Goal: Transaction & Acquisition: Book appointment/travel/reservation

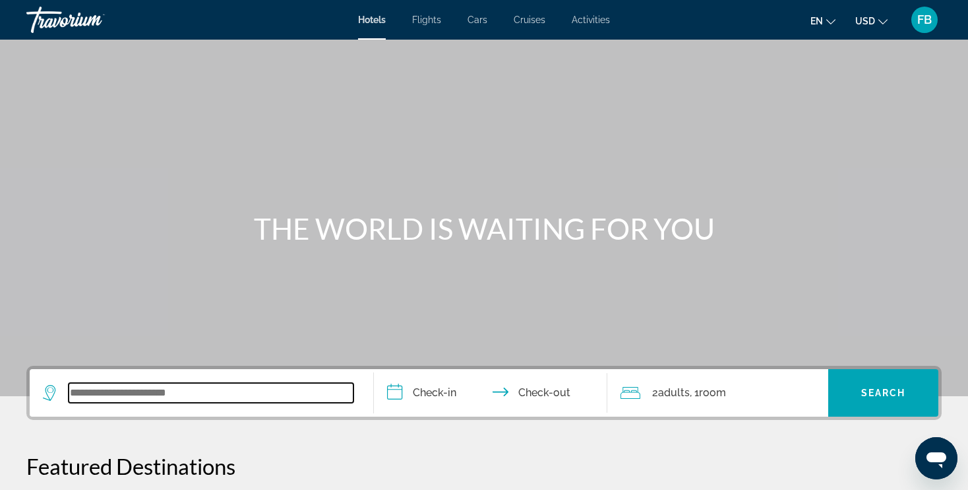
click at [153, 391] on input "Search widget" at bounding box center [211, 393] width 285 height 20
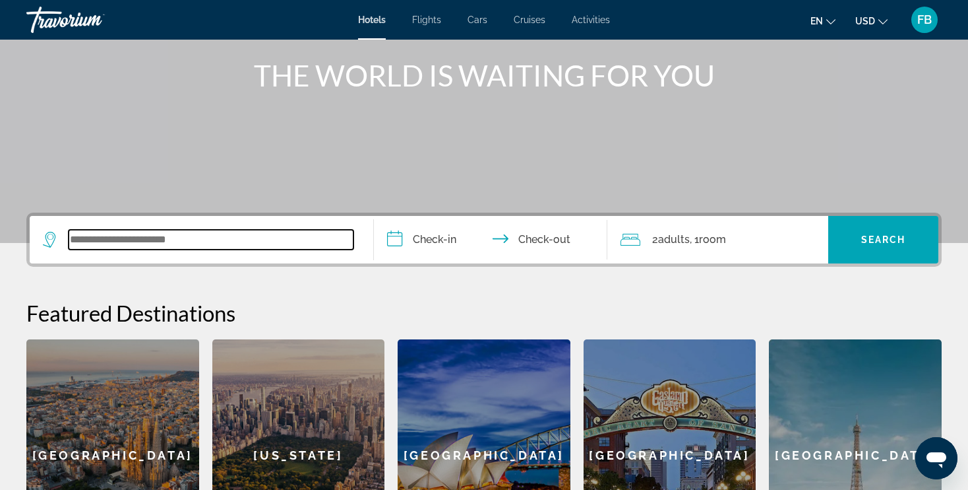
scroll to position [322, 0]
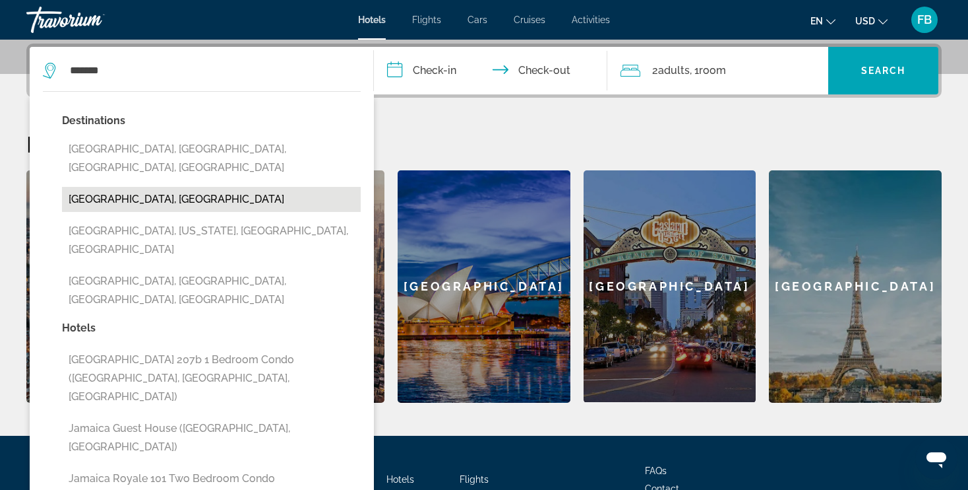
click at [147, 187] on button "[GEOGRAPHIC_DATA], [GEOGRAPHIC_DATA]" at bounding box center [211, 199] width 299 height 25
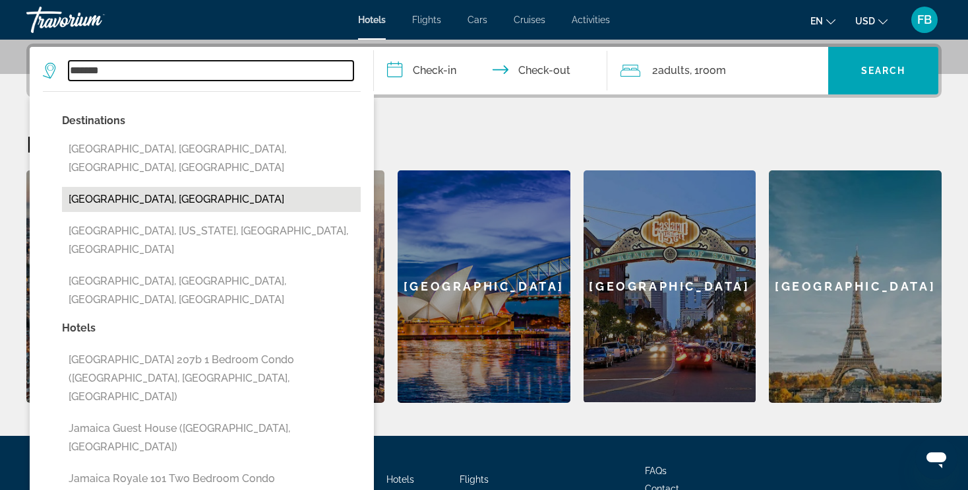
type input "**********"
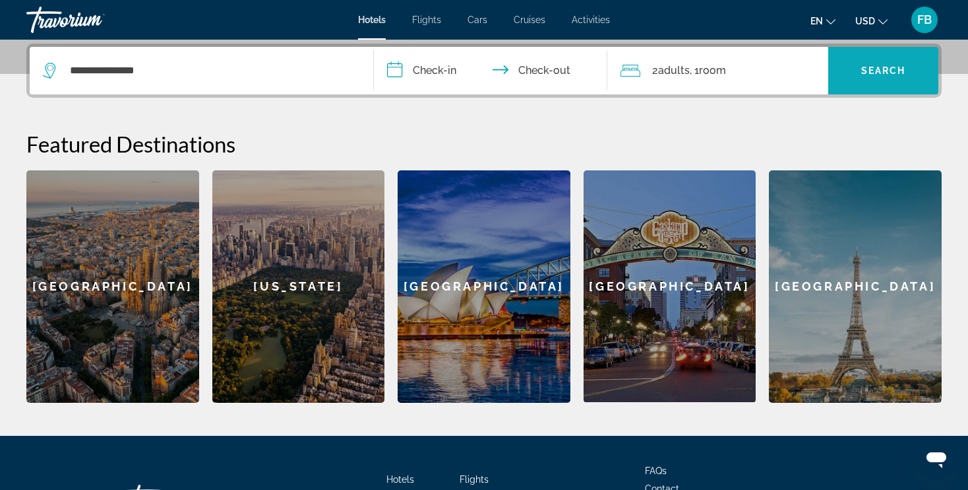
click at [888, 69] on span "Search" at bounding box center [884, 70] width 45 height 11
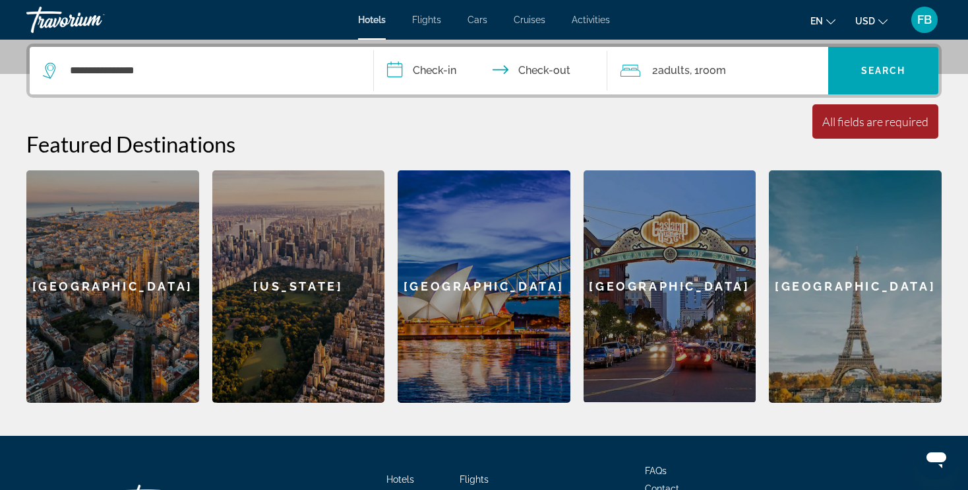
drag, startPoint x: 401, startPoint y: 67, endPoint x: 977, endPoint y: 104, distance: 577.1
click at [400, 69] on input "**********" at bounding box center [493, 72] width 239 height 51
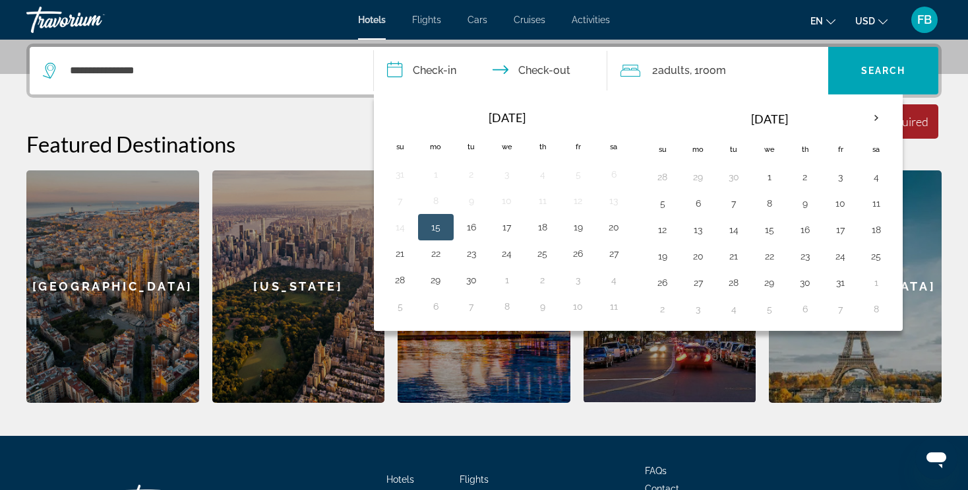
click at [308, 114] on div "**********" at bounding box center [484, 223] width 968 height 359
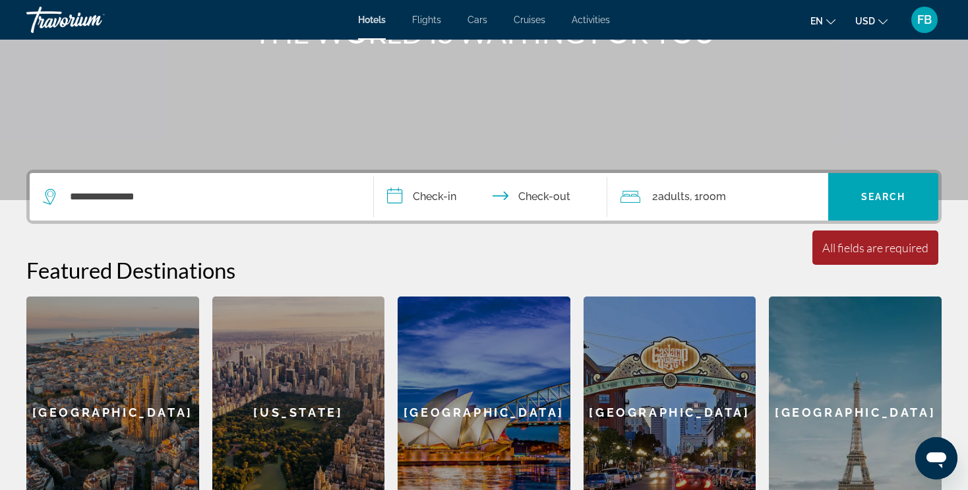
scroll to position [191, 0]
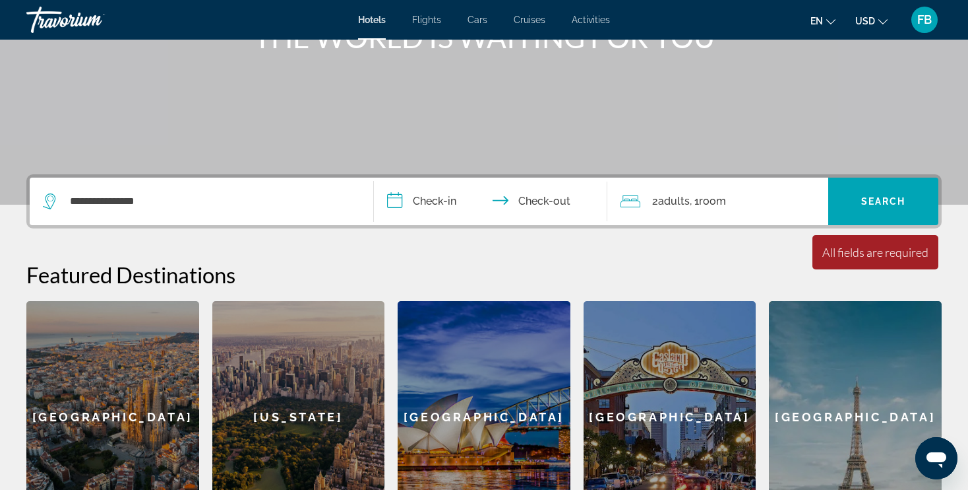
click at [415, 201] on input "**********" at bounding box center [493, 202] width 239 height 51
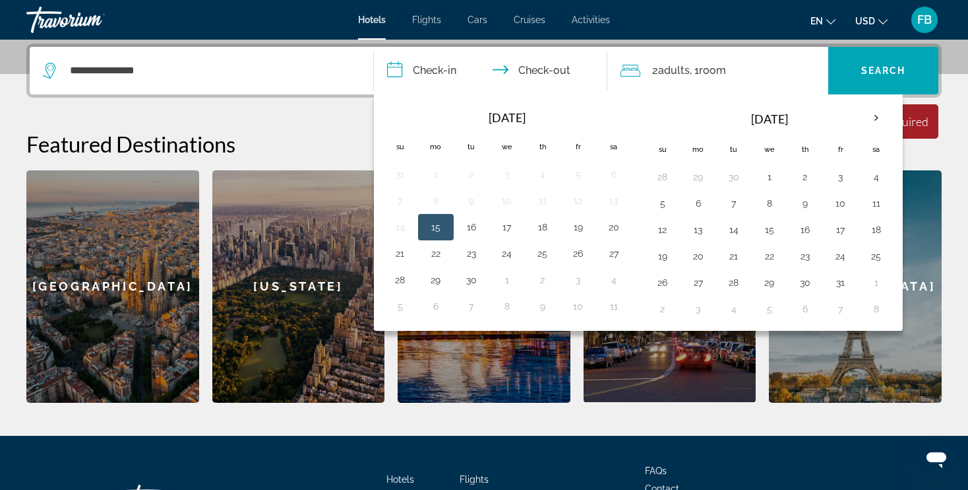
scroll to position [322, 0]
click at [868, 116] on th "Next month" at bounding box center [877, 118] width 36 height 29
click at [767, 253] on button "24" at bounding box center [769, 256] width 21 height 18
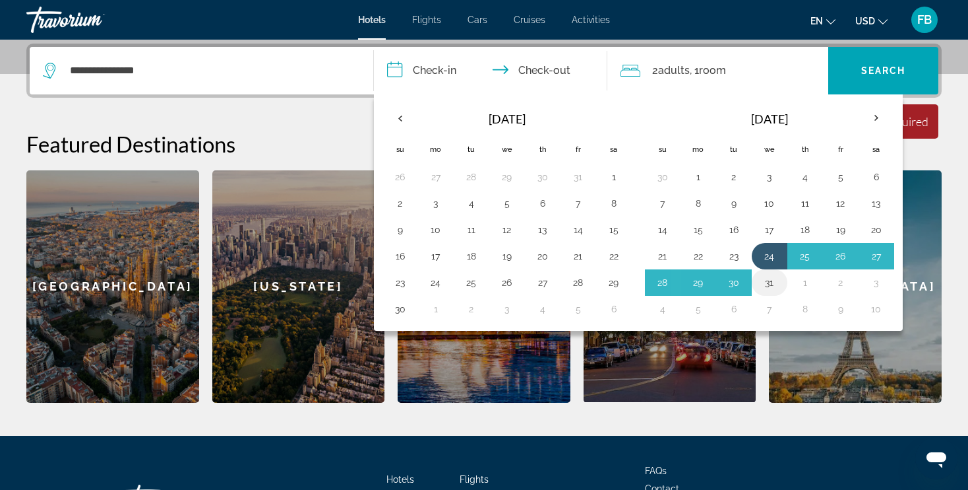
click at [767, 279] on button "31" at bounding box center [769, 282] width 21 height 18
type input "**********"
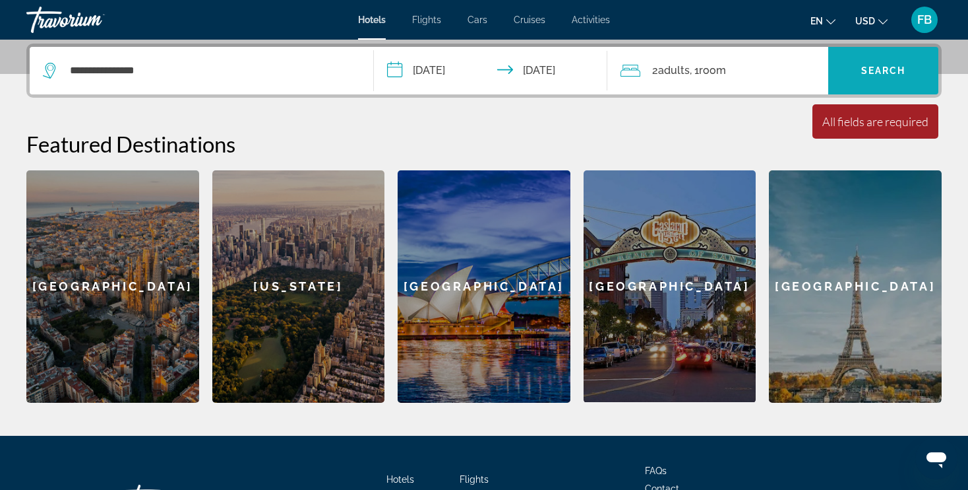
click at [858, 65] on span "Search widget" at bounding box center [884, 71] width 110 height 32
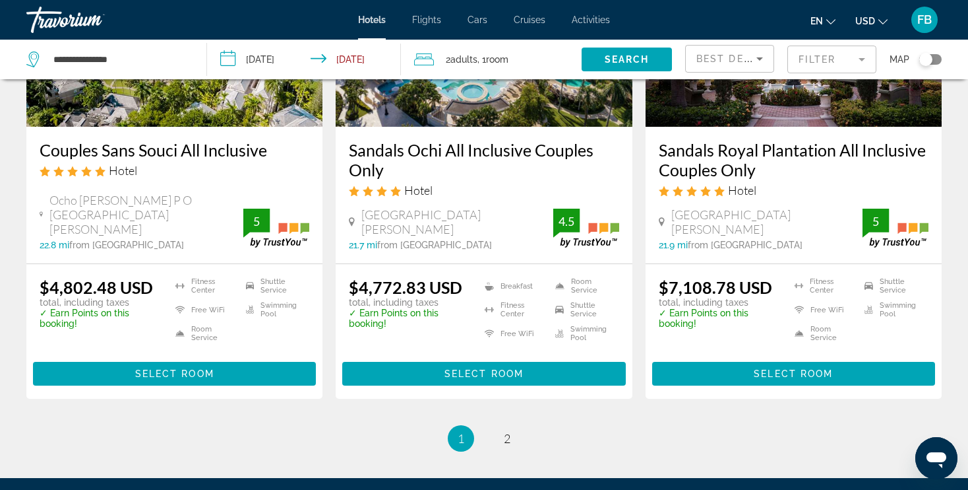
scroll to position [1860, 0]
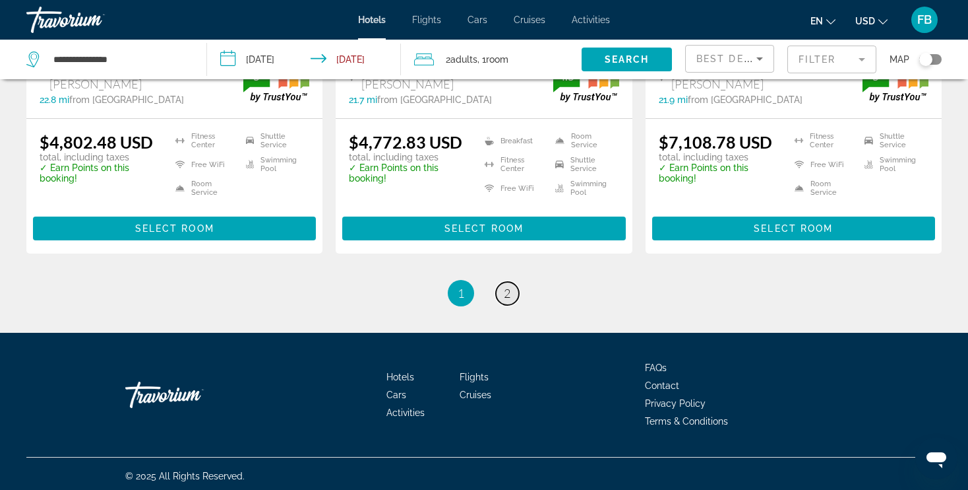
click at [505, 286] on span "2" at bounding box center [507, 293] width 7 height 15
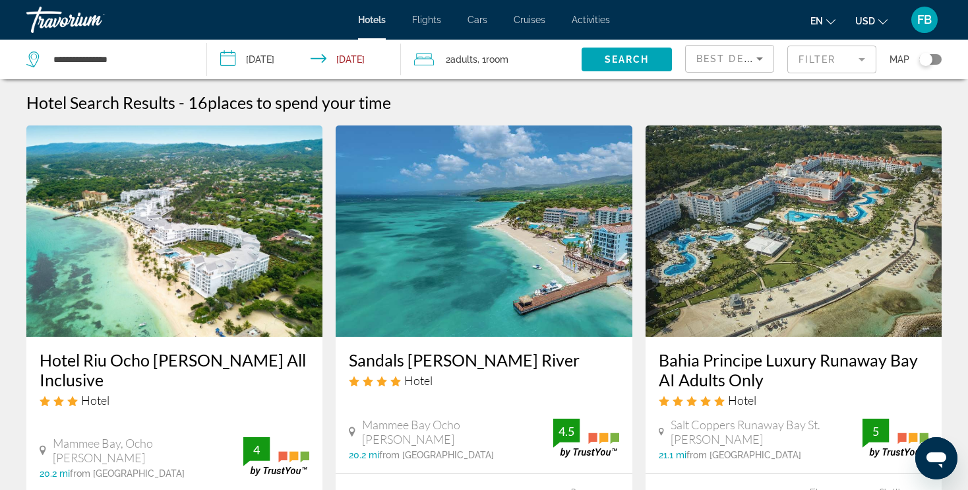
click at [860, 55] on mat-form-field "Filter" at bounding box center [832, 60] width 89 height 28
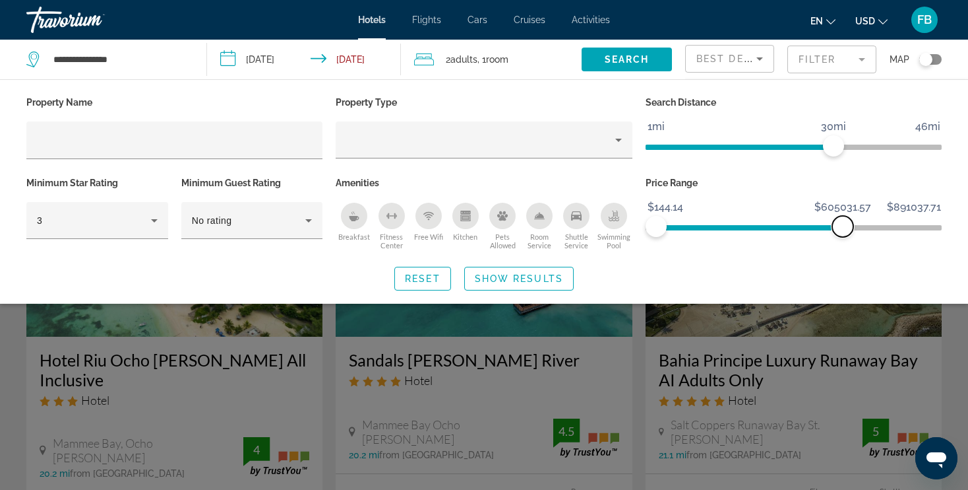
drag, startPoint x: 930, startPoint y: 226, endPoint x: 843, endPoint y: 239, distance: 87.3
click at [843, 239] on div "Price Range $144.14 $891037.71 $144.14 $605031.57 $144.14 - $199425.00" at bounding box center [793, 214] width 309 height 80
click at [517, 277] on span "Show Results" at bounding box center [519, 278] width 88 height 11
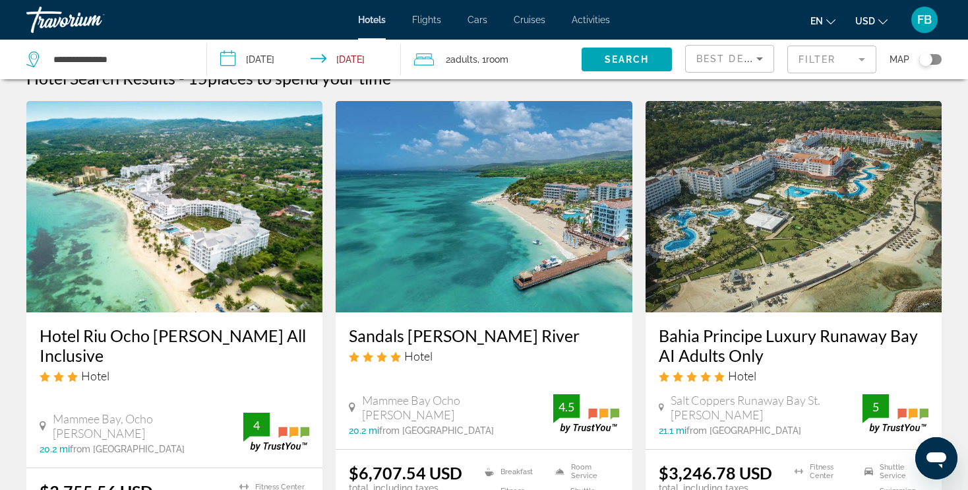
scroll to position [30, 0]
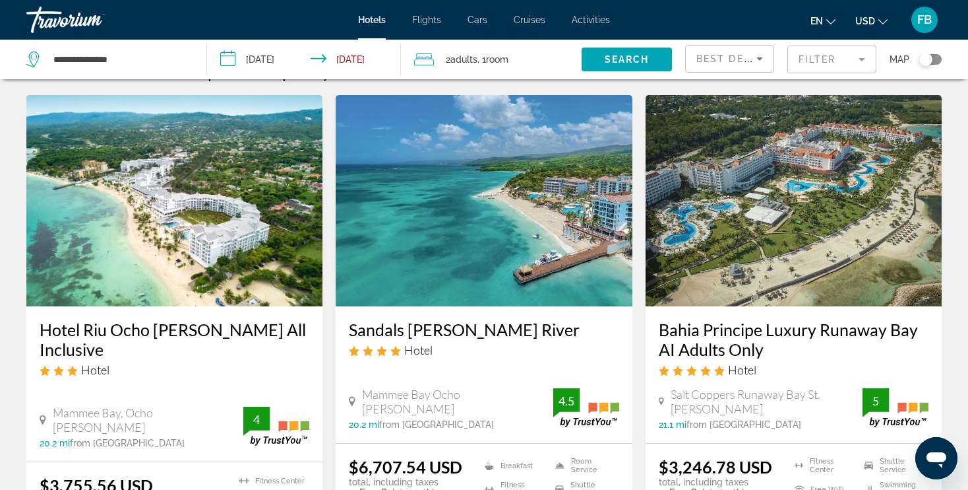
click at [862, 63] on mat-form-field "Filter" at bounding box center [832, 60] width 89 height 28
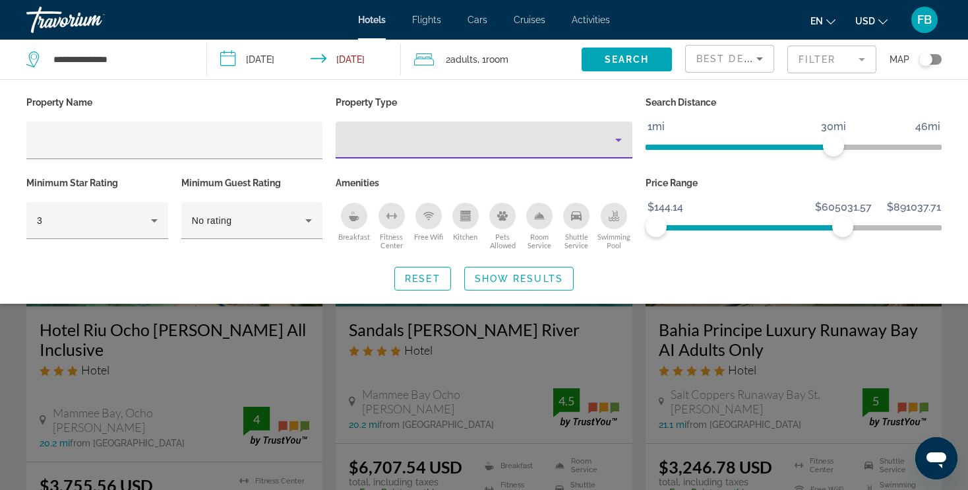
click at [616, 141] on icon "Property type" at bounding box center [619, 140] width 16 height 16
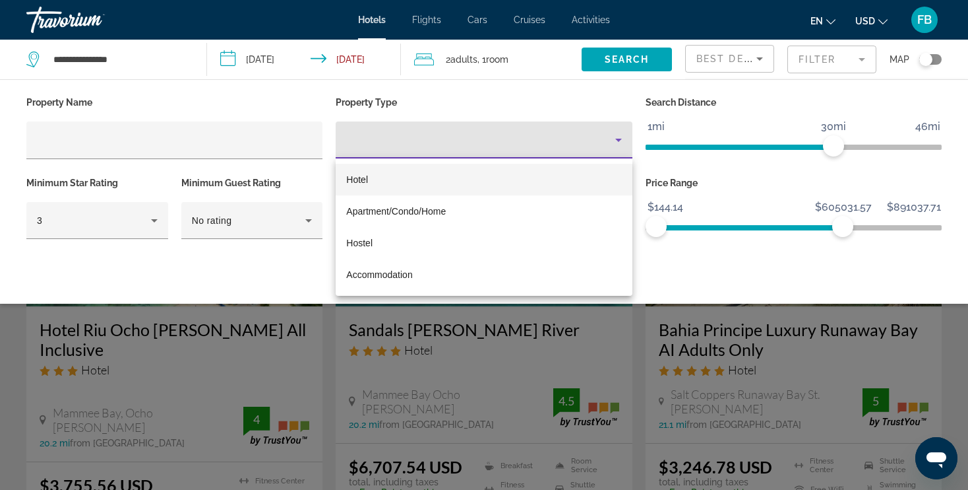
click at [610, 102] on div at bounding box center [484, 245] width 968 height 490
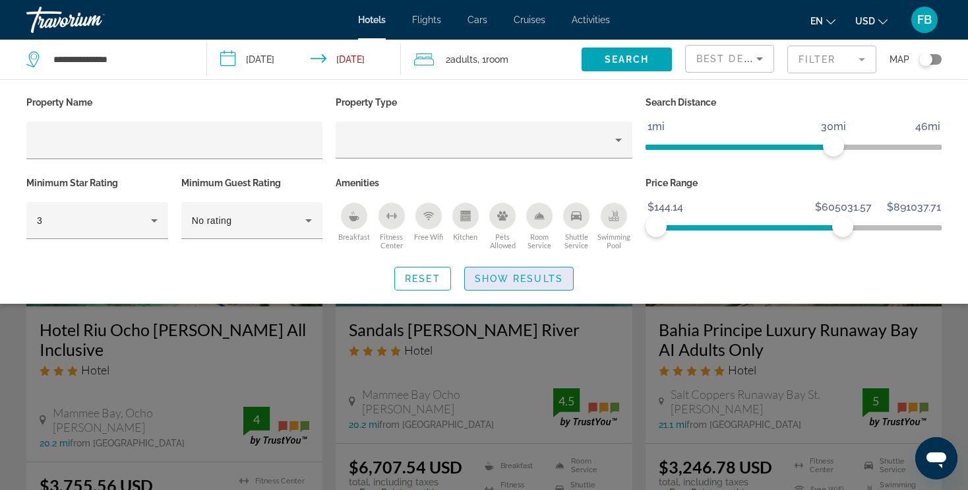
click at [527, 276] on span "Show Results" at bounding box center [519, 278] width 88 height 11
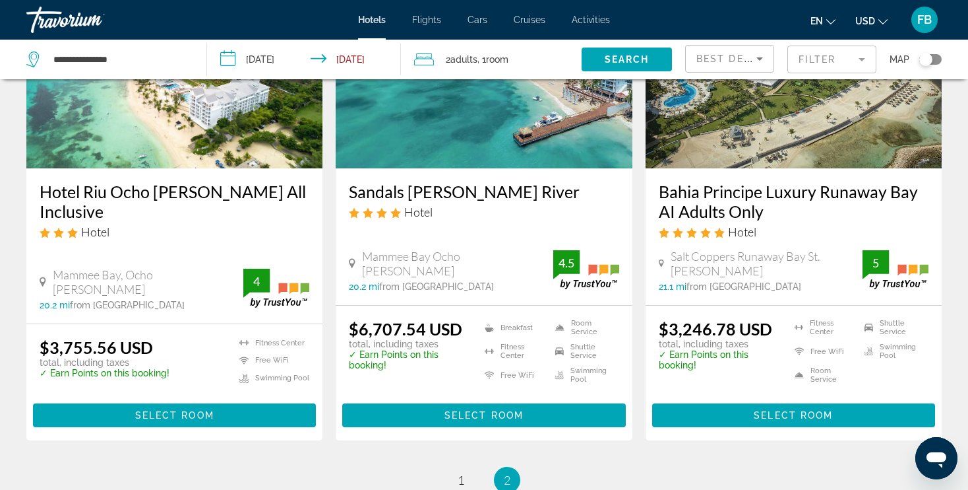
scroll to position [171, 0]
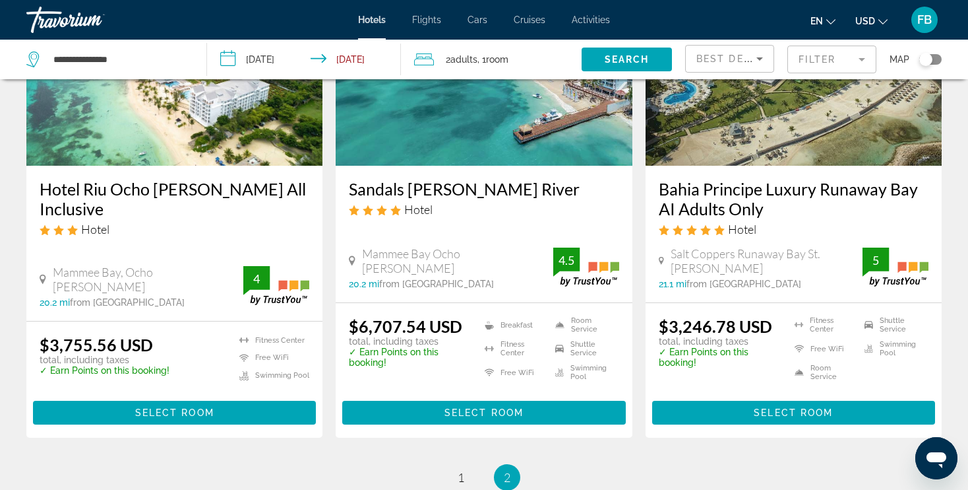
click at [263, 59] on input "**********" at bounding box center [306, 62] width 199 height 44
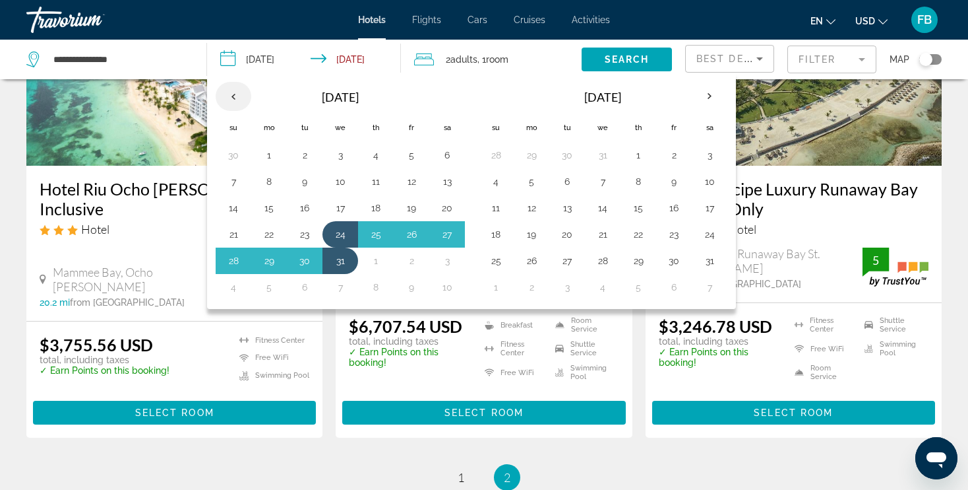
click at [236, 92] on th "Previous month" at bounding box center [234, 96] width 36 height 29
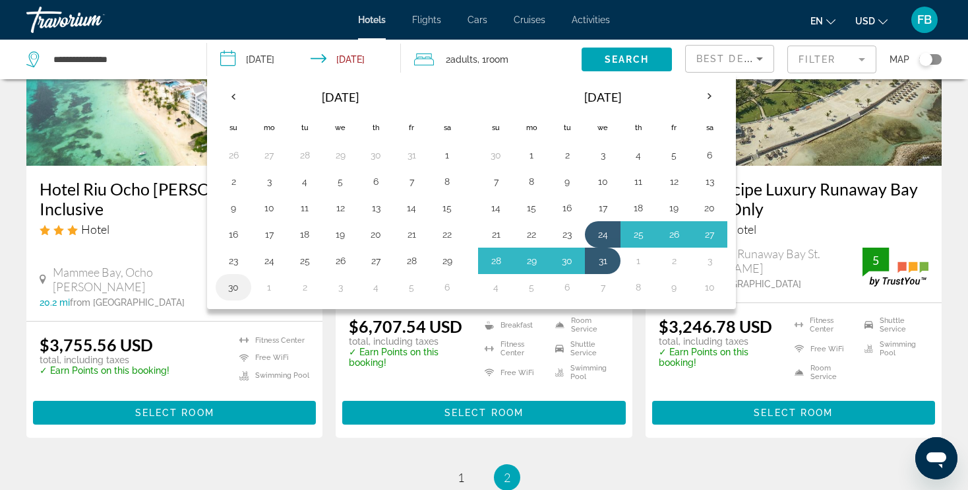
click at [235, 286] on button "30" at bounding box center [233, 287] width 21 height 18
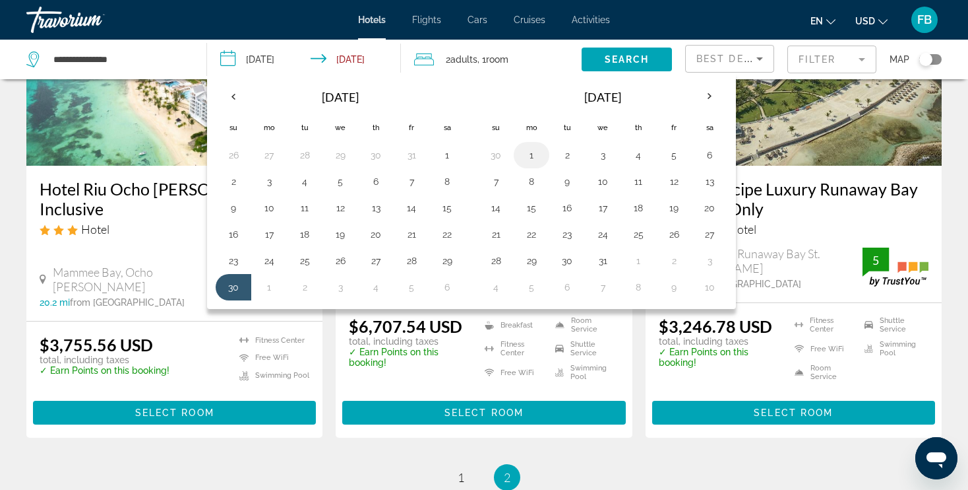
click at [530, 150] on button "1" at bounding box center [531, 155] width 21 height 18
type input "**********"
click at [232, 286] on div "Mammee Bay, Ocho [PERSON_NAME]" at bounding box center [142, 279] width 204 height 29
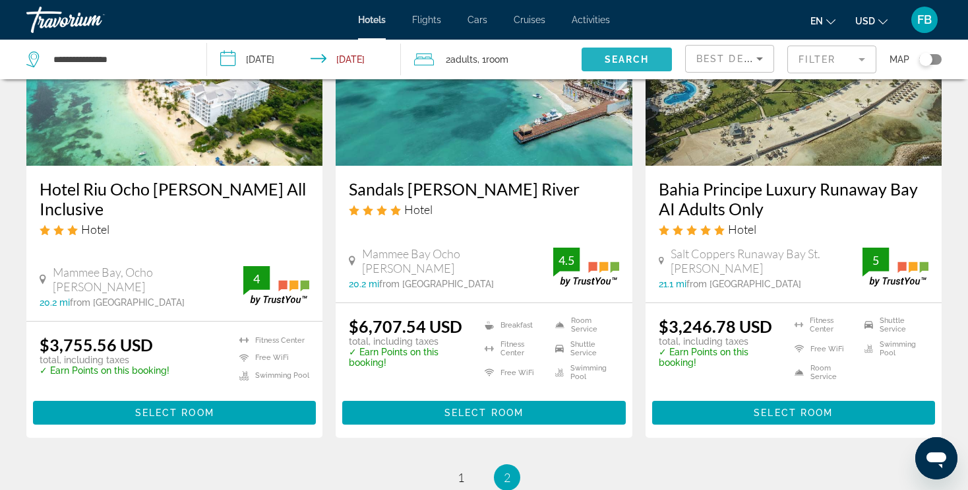
click at [612, 57] on span "Search" at bounding box center [627, 59] width 45 height 11
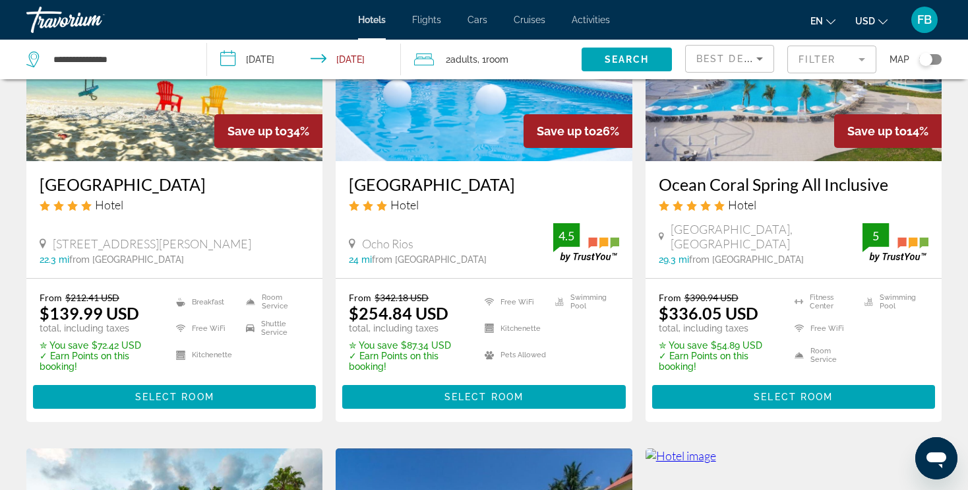
scroll to position [156, 0]
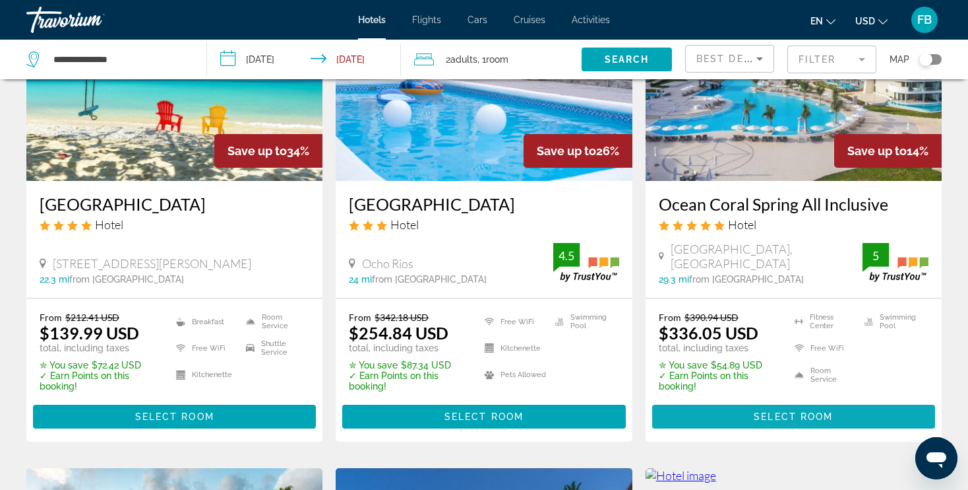
click at [800, 412] on span "Select Room" at bounding box center [793, 416] width 79 height 11
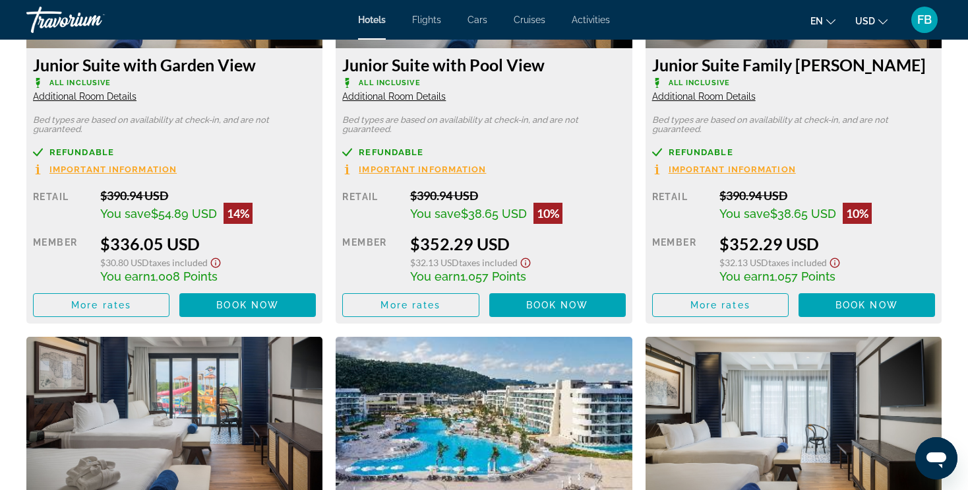
scroll to position [1781, 0]
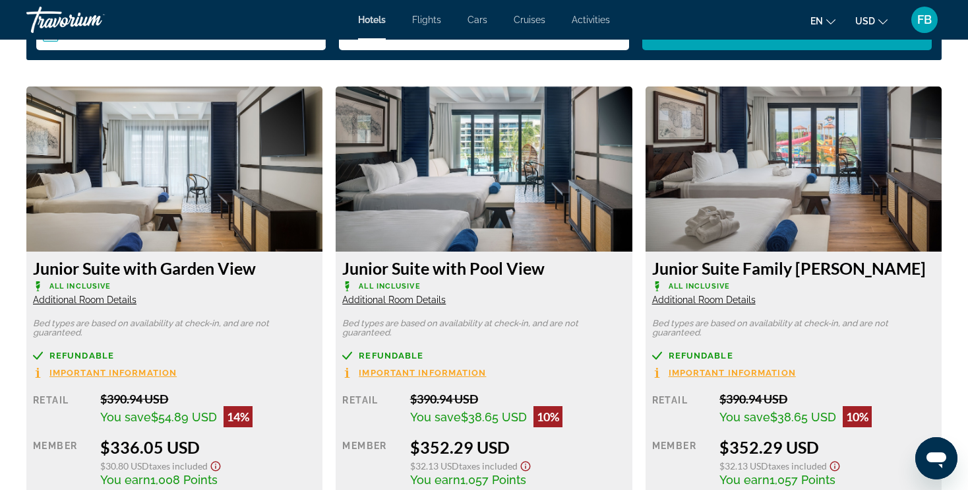
click at [151, 369] on span "Important Information" at bounding box center [112, 372] width 127 height 9
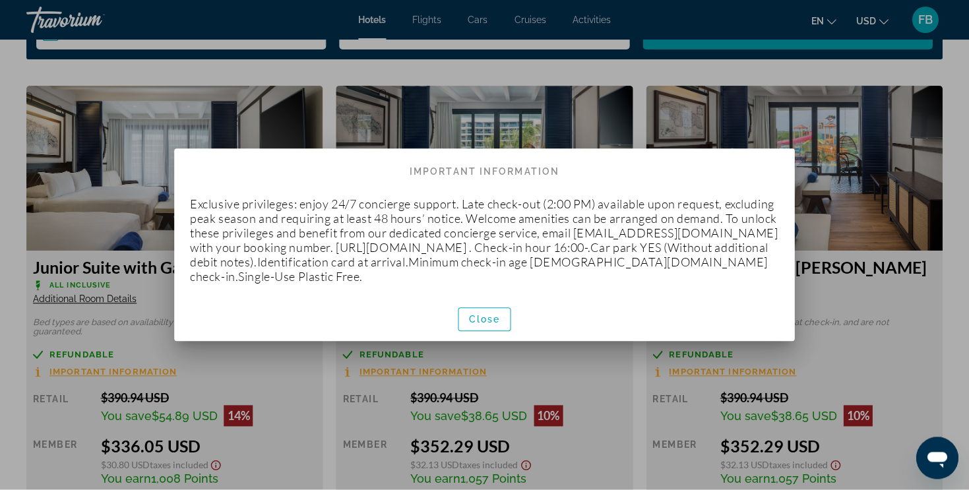
scroll to position [0, 0]
